Goal: Task Accomplishment & Management: Manage account settings

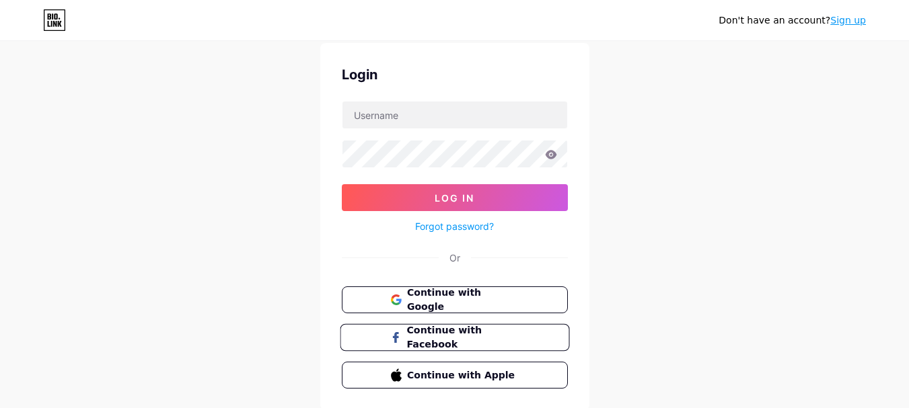
scroll to position [87, 0]
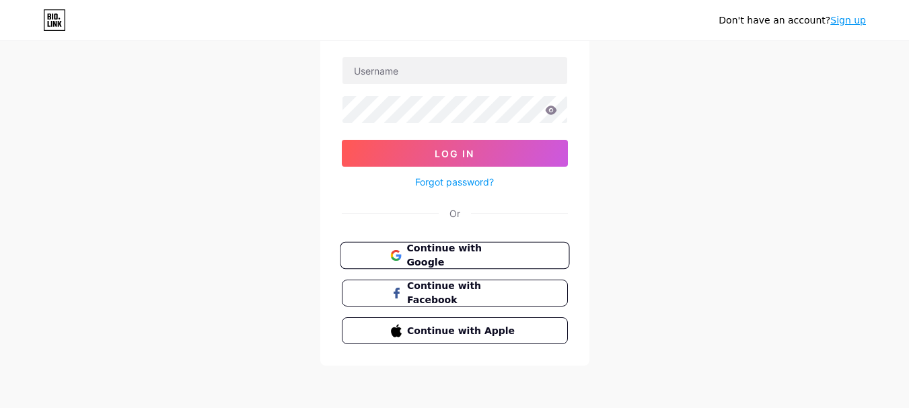
click at [479, 260] on span "Continue with Google" at bounding box center [462, 255] width 112 height 29
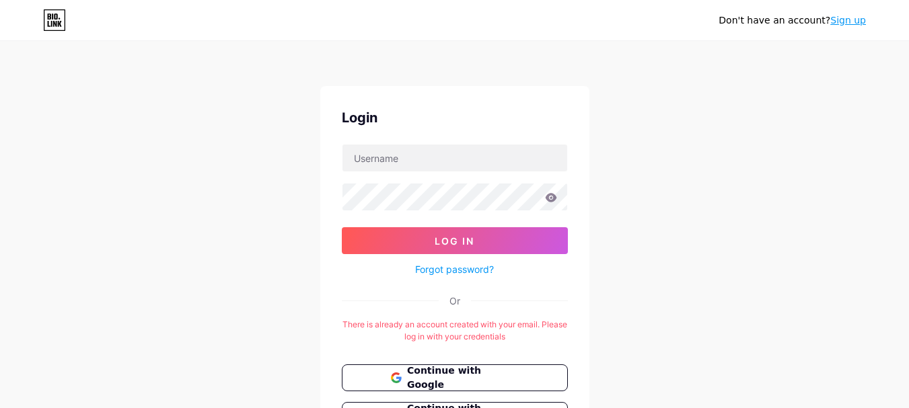
scroll to position [122, 0]
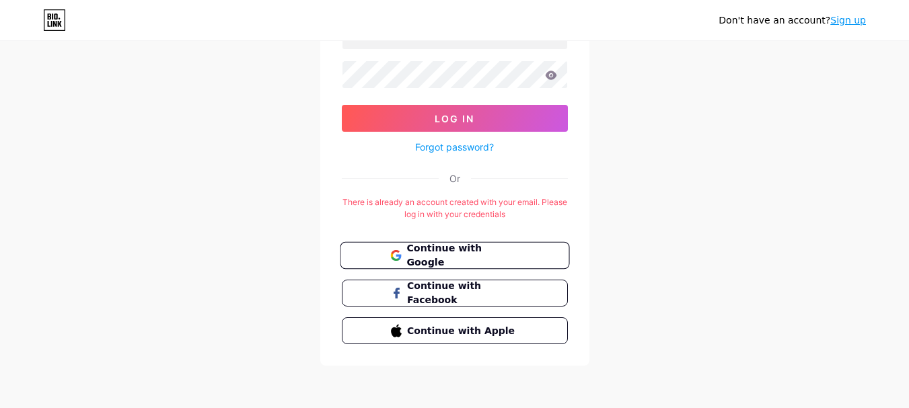
click at [504, 256] on span "Continue with Google" at bounding box center [462, 255] width 112 height 29
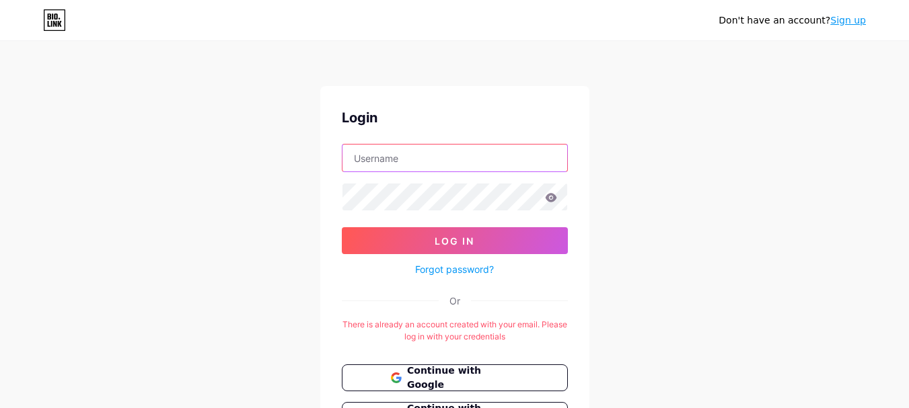
click at [410, 163] on input "text" at bounding box center [454, 158] width 225 height 27
type input "inductusglobal"
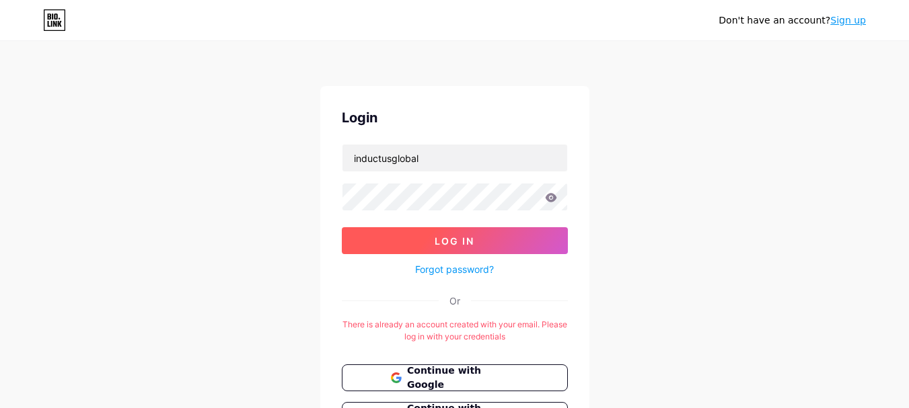
click at [434, 243] on button "Log In" at bounding box center [455, 240] width 226 height 27
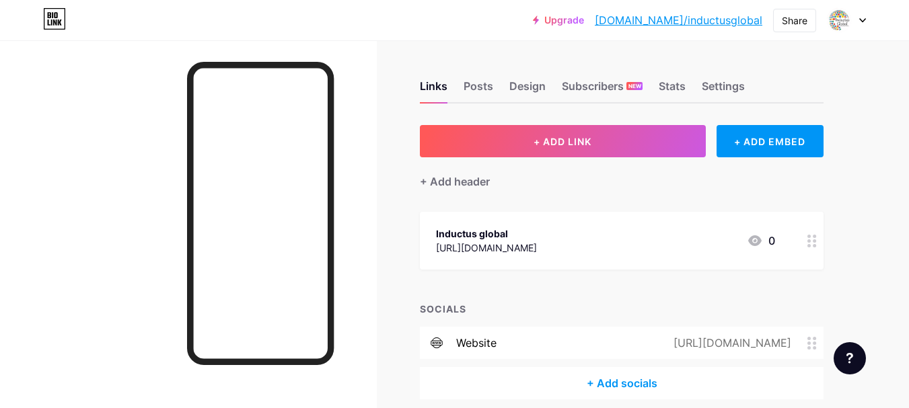
drag, startPoint x: 669, startPoint y: 247, endPoint x: 371, endPoint y: 261, distance: 299.0
click at [371, 261] on div "Links Posts Design Subscribers NEW Stats Settings + ADD LINK + ADD EMBED + Add …" at bounding box center [440, 233] width 880 height 467
click at [513, 254] on div "[URL][DOMAIN_NAME]" at bounding box center [486, 248] width 101 height 14
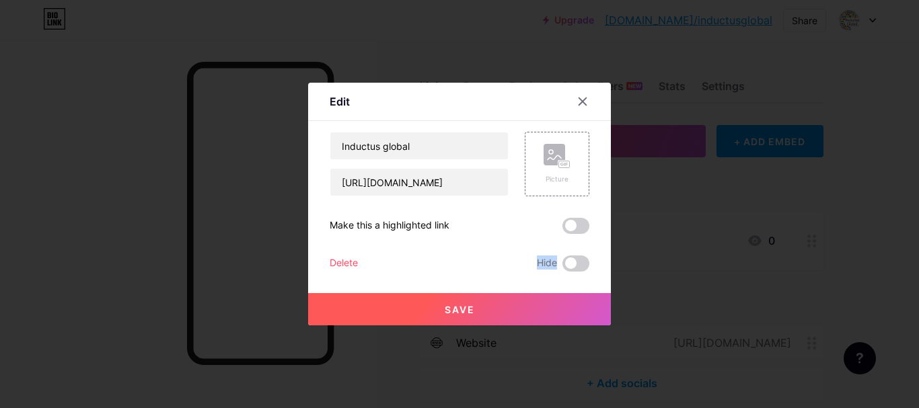
click at [513, 254] on div "Inductus global https://www.instagram.com/inductusglobal/ Picture Make this a h…" at bounding box center [460, 202] width 260 height 140
click at [583, 104] on div at bounding box center [582, 101] width 24 height 24
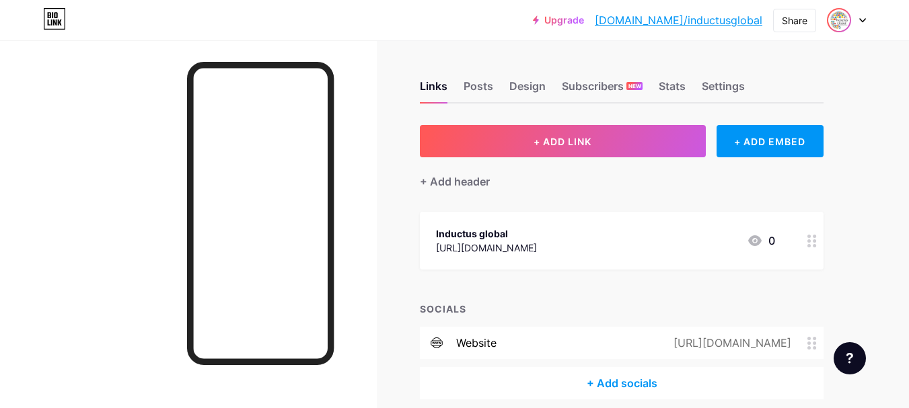
click at [846, 20] on img at bounding box center [839, 20] width 22 height 22
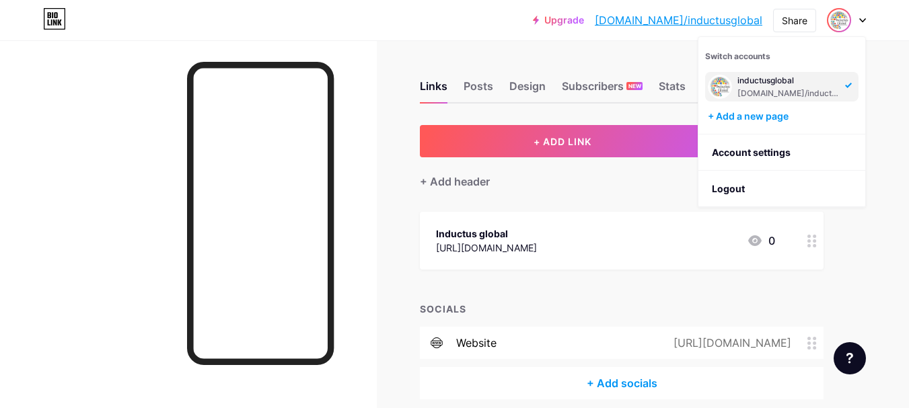
click at [761, 83] on div "inductusglobal" at bounding box center [789, 80] width 104 height 11
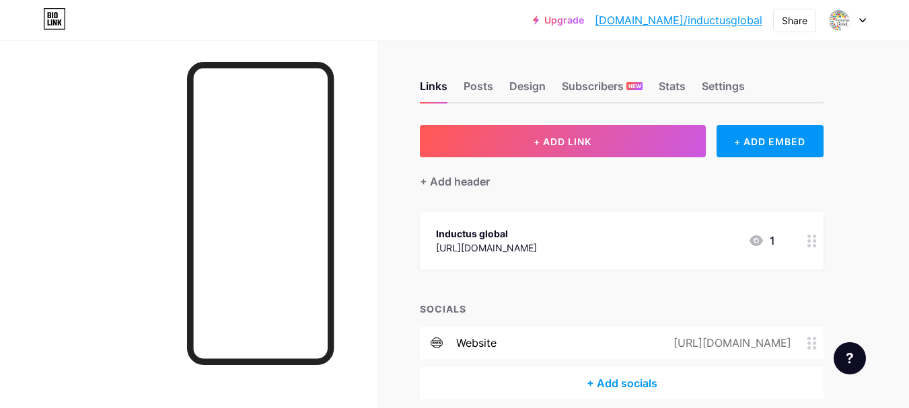
click at [759, 244] on icon at bounding box center [755, 240] width 13 height 11
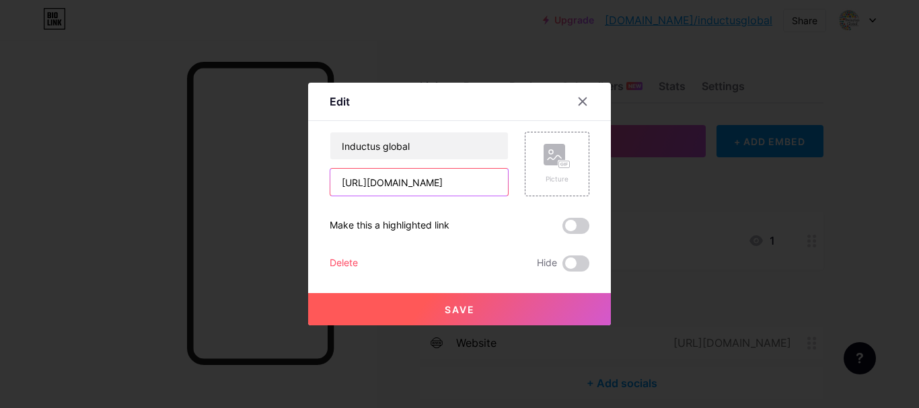
click at [470, 184] on input "[URL][DOMAIN_NAME]" at bounding box center [419, 182] width 178 height 27
click at [582, 99] on icon at bounding box center [582, 101] width 11 height 11
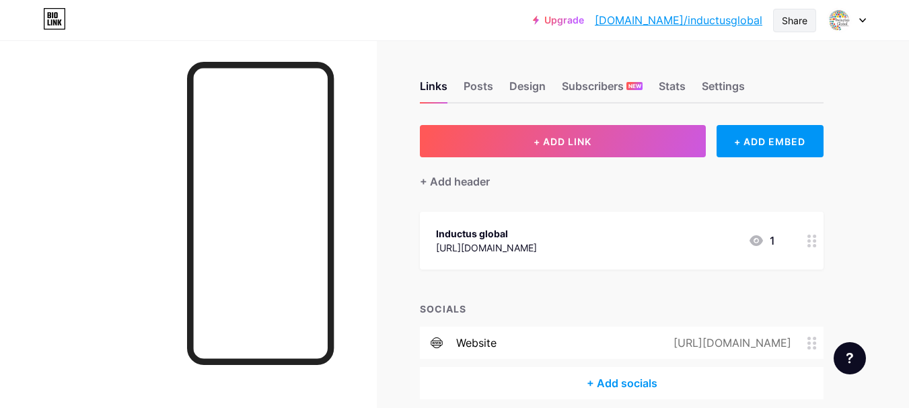
click at [786, 21] on div "Share" at bounding box center [795, 20] width 26 height 14
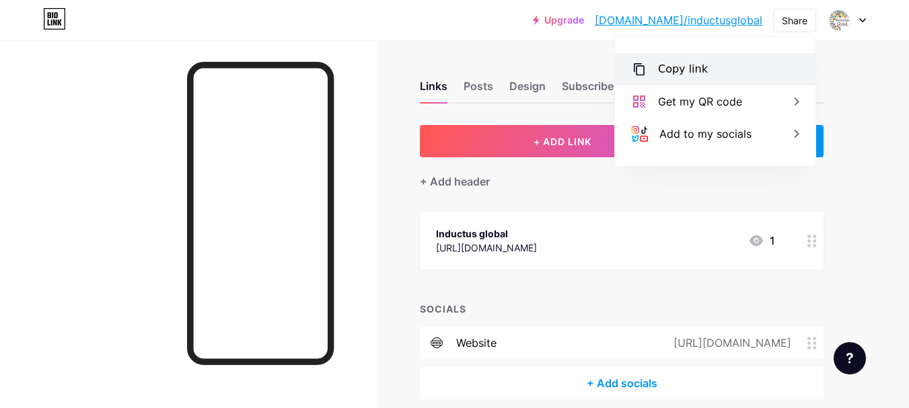
click at [677, 72] on div "Copy link" at bounding box center [683, 69] width 50 height 16
